Goal: Transaction & Acquisition: Purchase product/service

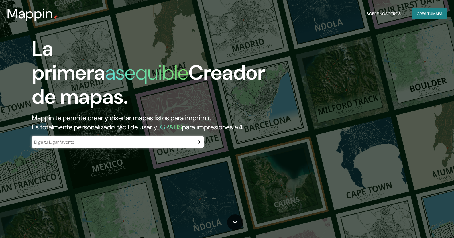
click at [63, 145] on input "text" at bounding box center [112, 142] width 160 height 7
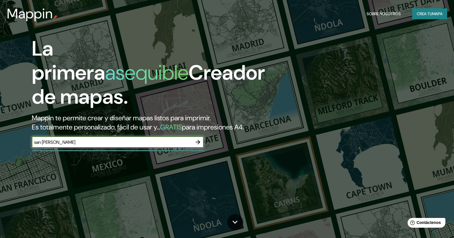
type input "san [PERSON_NAME]"
click at [199, 145] on icon "button" at bounding box center [197, 142] width 7 height 7
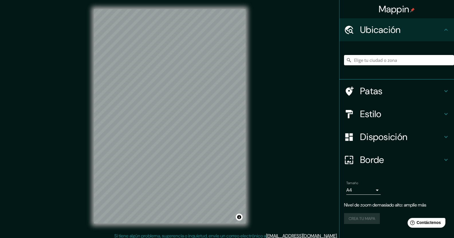
click at [87, 163] on div "© Mapbox © OpenStreetMap Improve this map" at bounding box center [170, 116] width 170 height 232
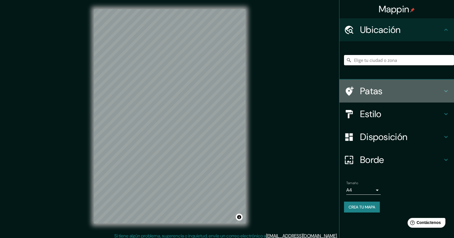
click at [377, 91] on font "Patas" at bounding box center [371, 91] width 23 height 12
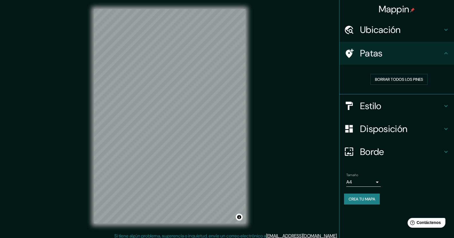
click at [373, 106] on font "Estilo" at bounding box center [370, 106] width 21 height 12
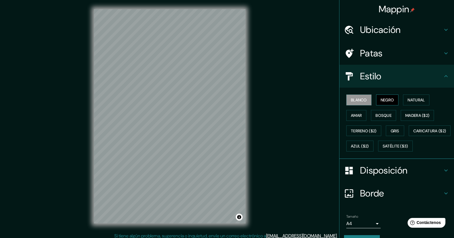
click at [382, 101] on font "Negro" at bounding box center [386, 99] width 13 height 5
click at [382, 114] on font "Bosque" at bounding box center [383, 115] width 16 height 5
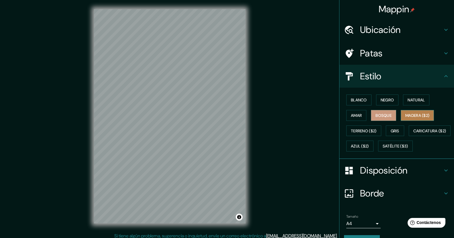
drag, startPoint x: 415, startPoint y: 110, endPoint x: 417, endPoint y: 114, distance: 4.5
click at [416, 110] on button "Madera ($2)" at bounding box center [416, 115] width 33 height 11
click at [356, 116] on font "Amar" at bounding box center [356, 115] width 11 height 5
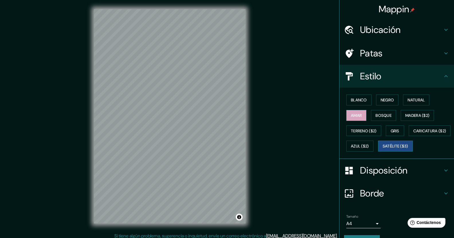
click at [382, 149] on font "Satélite ($3)" at bounding box center [394, 146] width 25 height 5
drag, startPoint x: 369, startPoint y: 144, endPoint x: 383, endPoint y: 145, distance: 13.8
click at [413, 133] on font "Caricatura ($2)" at bounding box center [429, 130] width 33 height 5
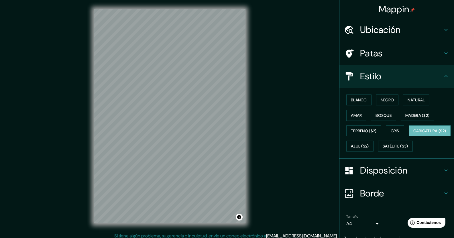
click at [93, 143] on div "© Mapbox © OpenStreetMap Improve this map" at bounding box center [170, 116] width 170 height 232
click at [270, 110] on div "Mappin Ubicación Patas Estilo Blanco Negro Natural [PERSON_NAME] ($2) Terreno (…" at bounding box center [227, 121] width 454 height 242
click at [358, 100] on font "Blanco" at bounding box center [359, 99] width 16 height 5
click at [387, 100] on font "Negro" at bounding box center [386, 99] width 13 height 5
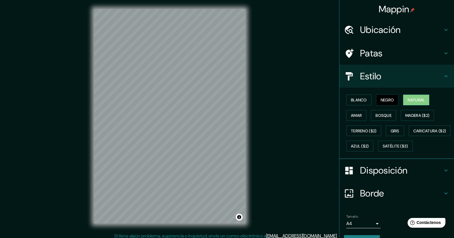
click at [414, 100] on font "Natural" at bounding box center [415, 99] width 17 height 5
drag, startPoint x: 356, startPoint y: 117, endPoint x: 378, endPoint y: 118, distance: 22.3
click at [356, 117] on font "Amar" at bounding box center [356, 115] width 11 height 5
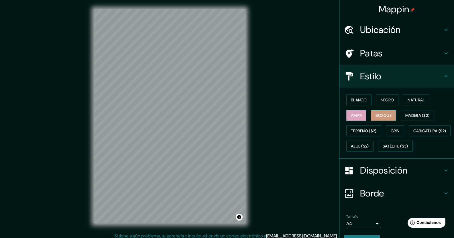
drag, startPoint x: 380, startPoint y: 116, endPoint x: 388, endPoint y: 118, distance: 8.2
click at [381, 116] on font "Bosque" at bounding box center [383, 115] width 16 height 5
click at [413, 110] on button "Madera ($2)" at bounding box center [416, 115] width 33 height 11
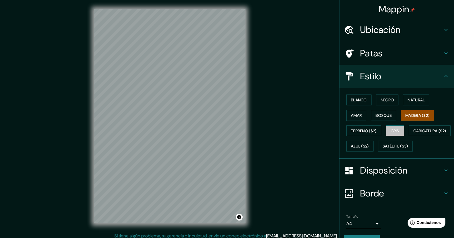
drag, startPoint x: 396, startPoint y: 133, endPoint x: 371, endPoint y: 133, distance: 24.3
click at [396, 133] on font "Gris" at bounding box center [394, 130] width 9 height 5
click at [356, 100] on font "Blanco" at bounding box center [359, 99] width 16 height 5
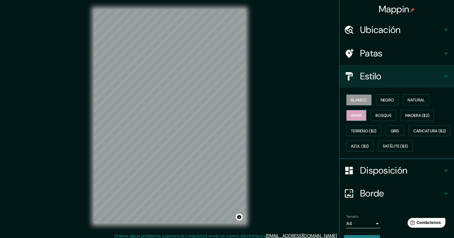
click at [357, 116] on font "Amar" at bounding box center [356, 115] width 11 height 5
click at [364, 102] on button "Blanco" at bounding box center [358, 99] width 25 height 11
